Goal: Find specific page/section

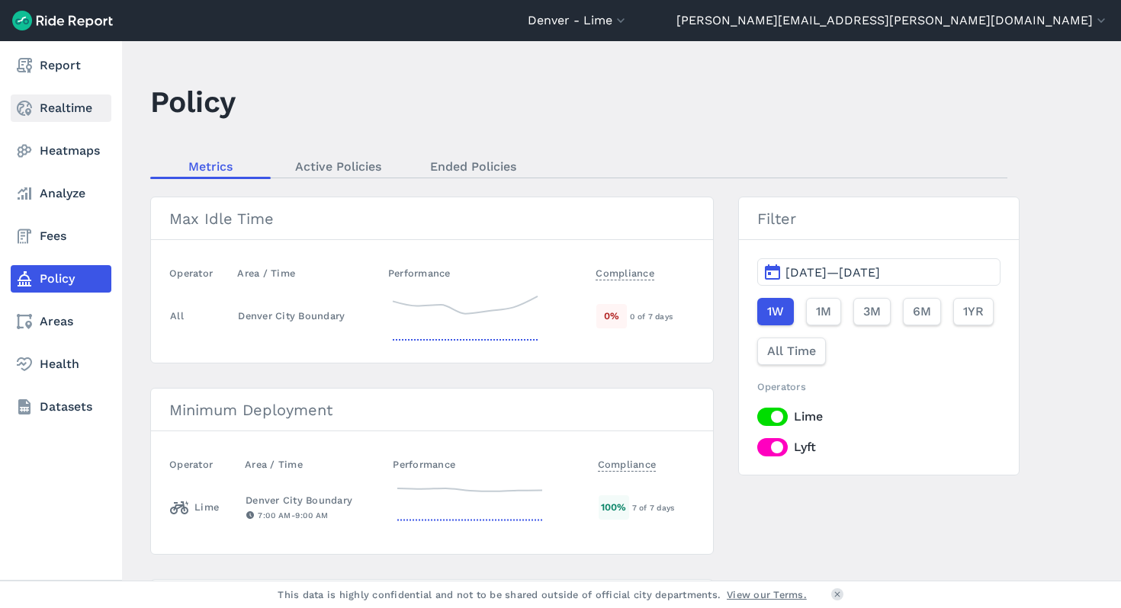
click at [37, 112] on link "Realtime" at bounding box center [61, 108] width 101 height 27
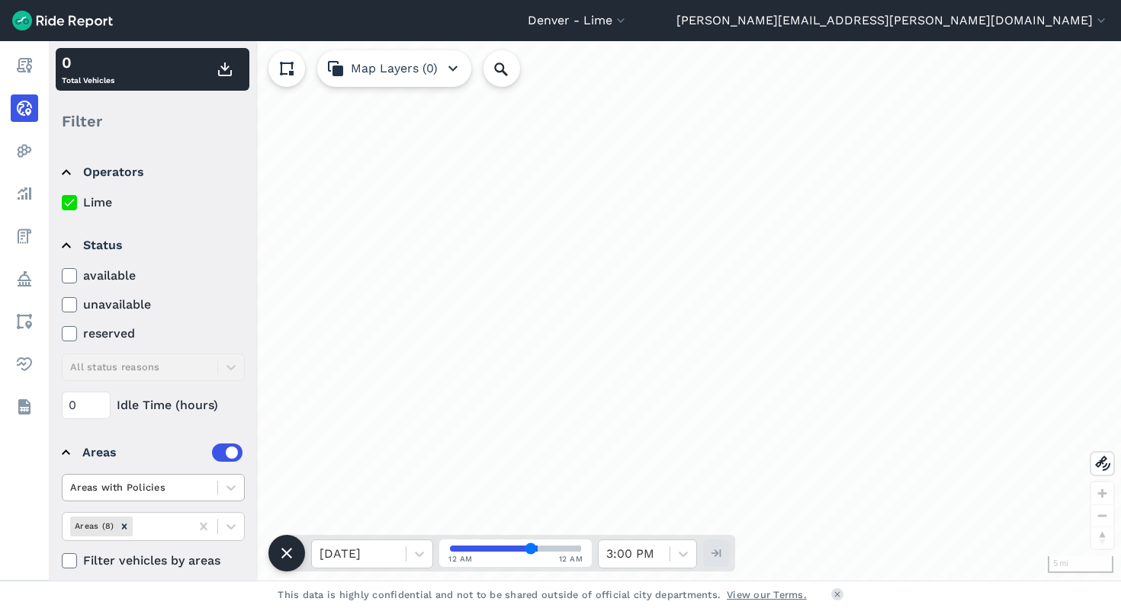
scroll to position [9, 0]
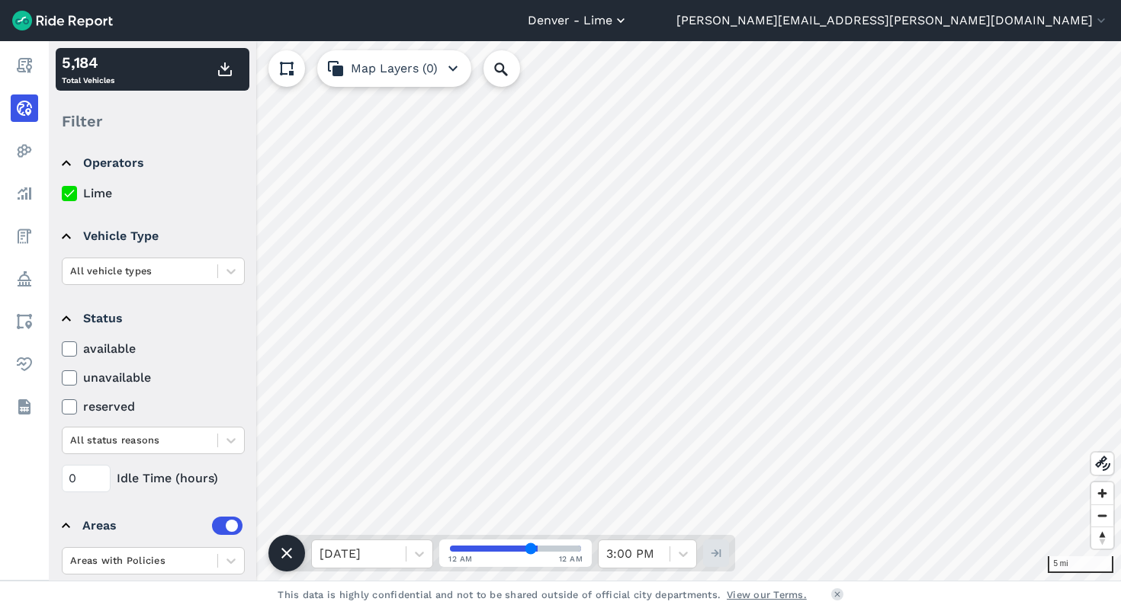
click at [628, 25] on button "Denver - Lime" at bounding box center [578, 20] width 101 height 18
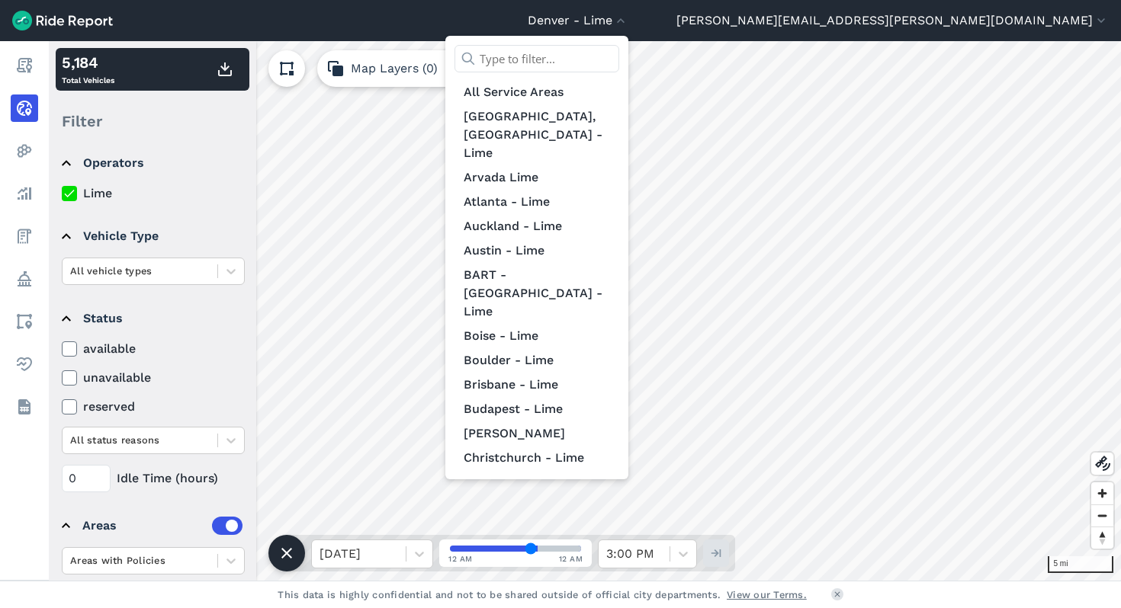
click at [619, 58] on input "text" at bounding box center [536, 58] width 165 height 27
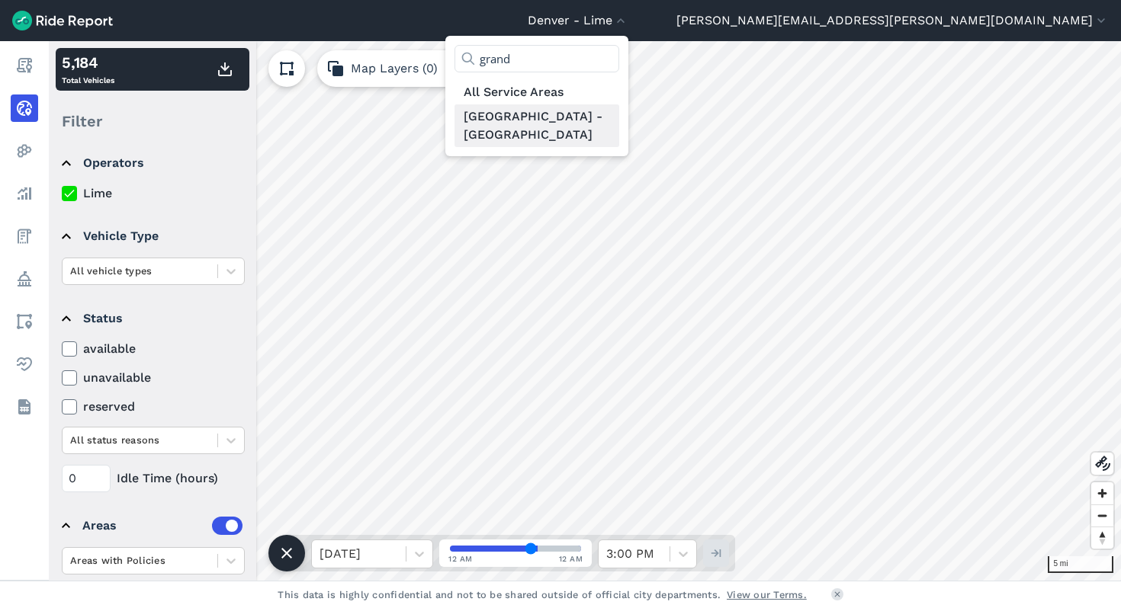
type input "grand"
click at [619, 119] on link "[GEOGRAPHIC_DATA] - [GEOGRAPHIC_DATA]" at bounding box center [536, 125] width 165 height 43
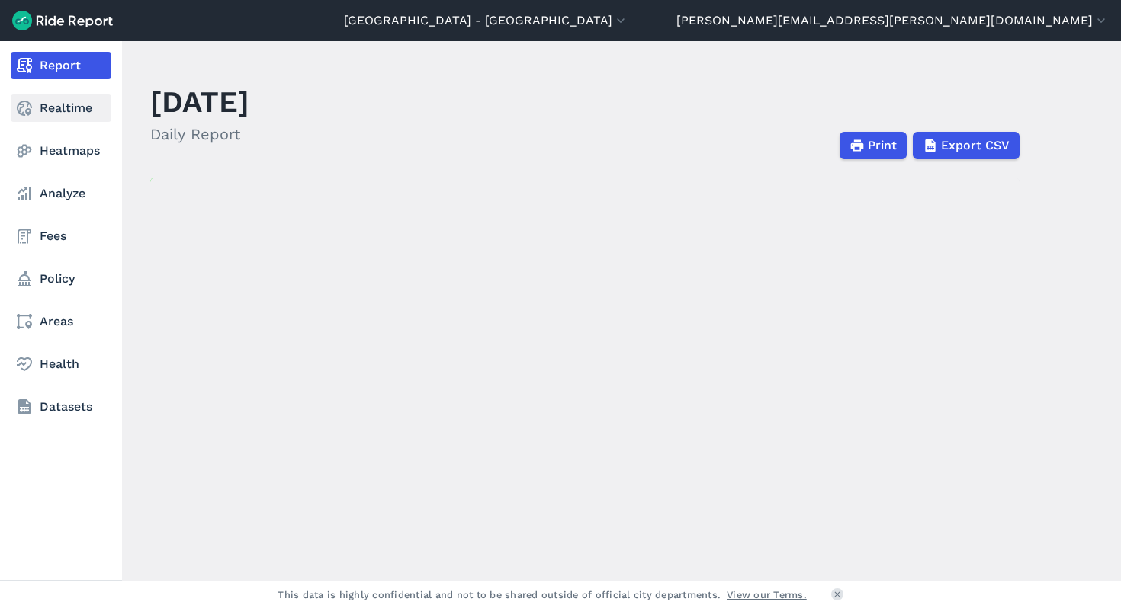
click at [32, 106] on icon at bounding box center [24, 108] width 18 height 18
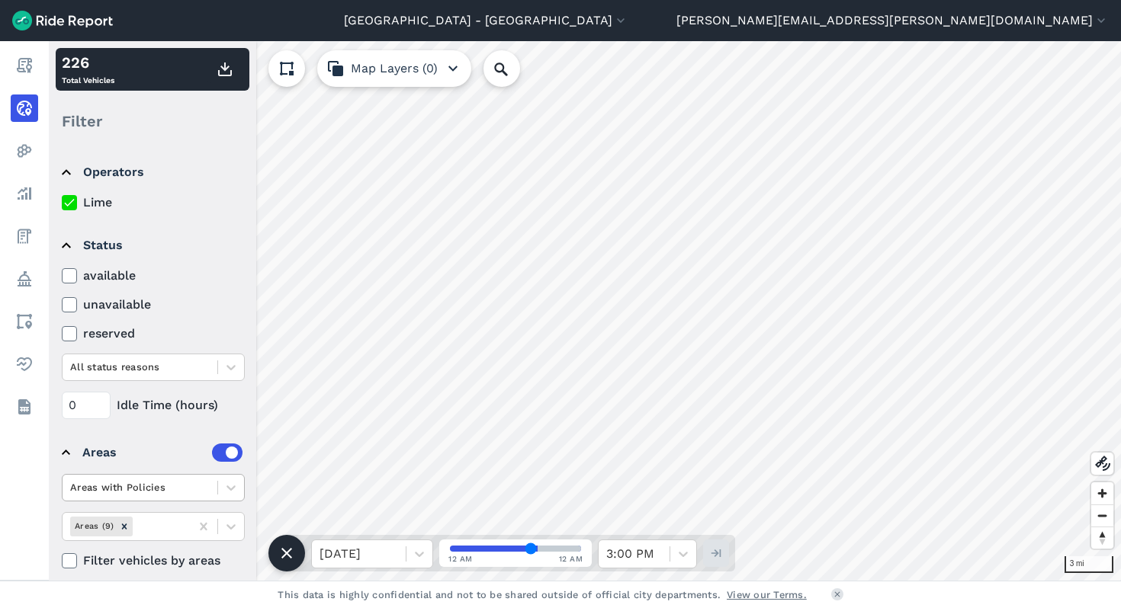
scroll to position [14, 0]
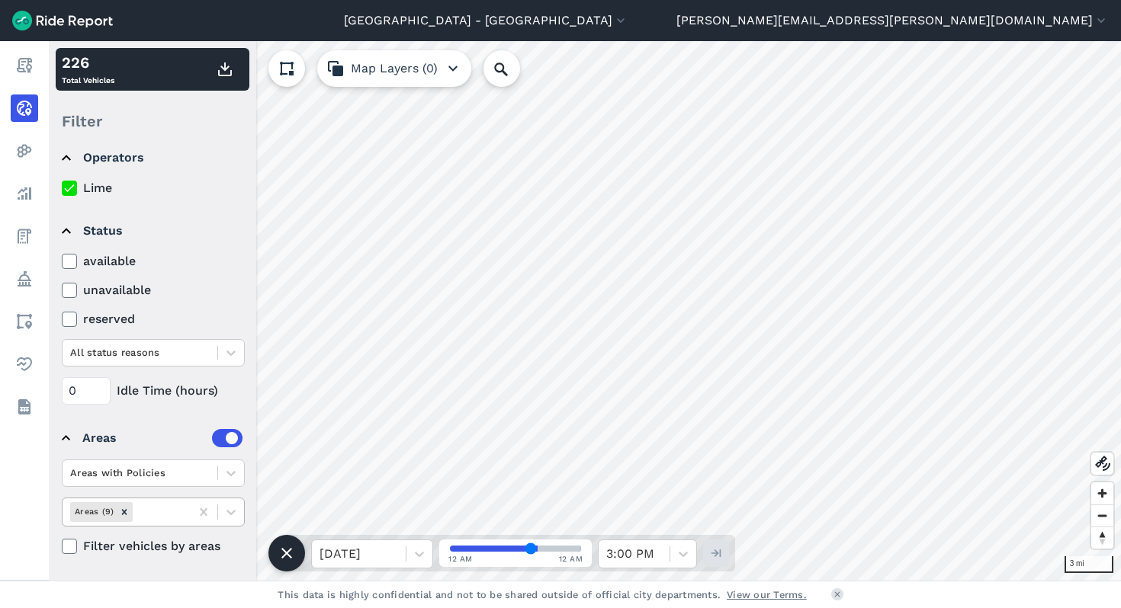
click at [156, 518] on div at bounding box center [159, 512] width 47 height 18
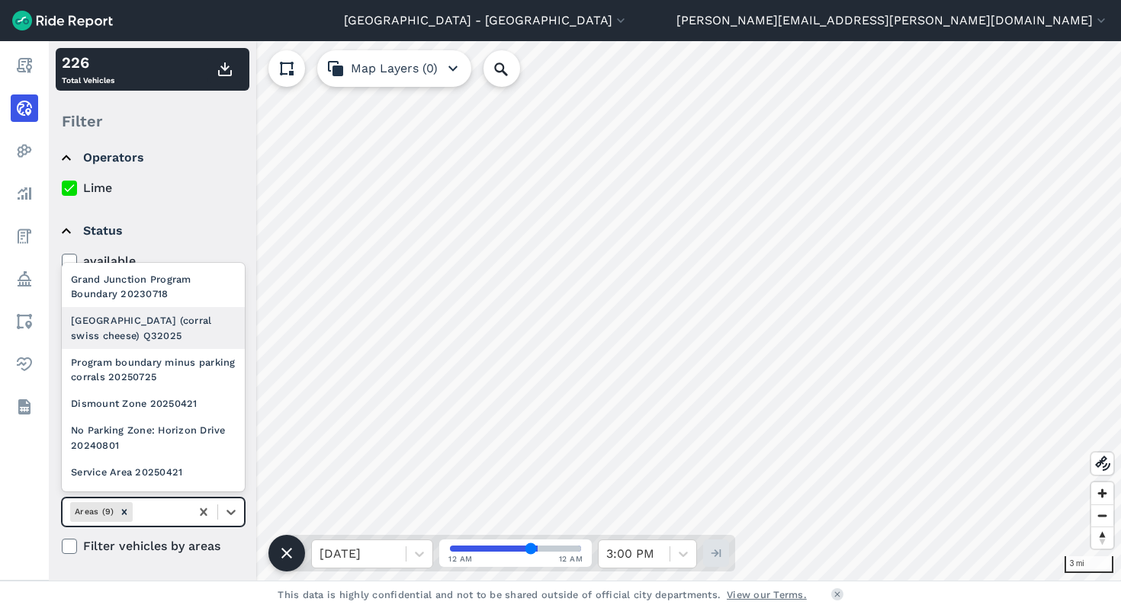
click at [154, 336] on div "[GEOGRAPHIC_DATA] (corral swiss cheese) Q32025" at bounding box center [153, 327] width 183 height 41
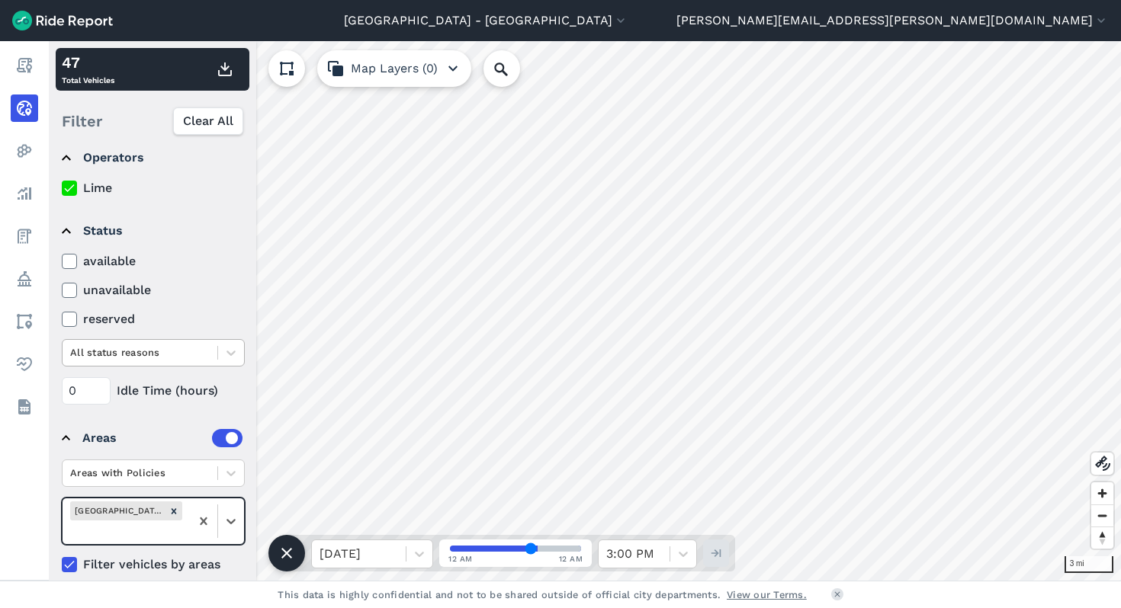
click at [167, 351] on div at bounding box center [140, 353] width 140 height 18
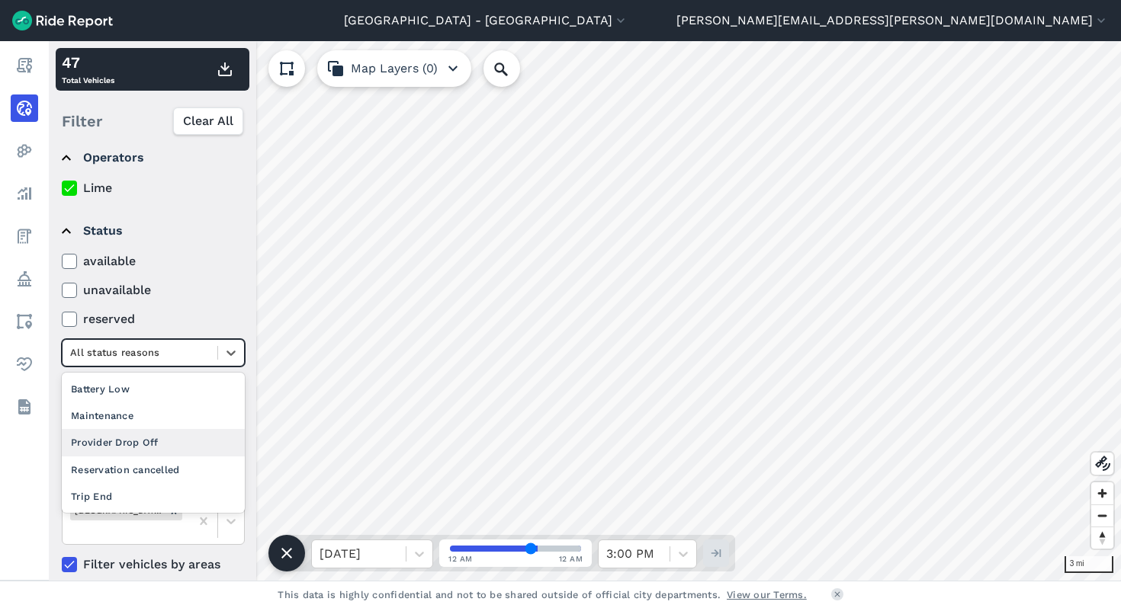
click at [166, 448] on div "Provider Drop Off" at bounding box center [153, 442] width 183 height 27
